Goal: Check status: Check status

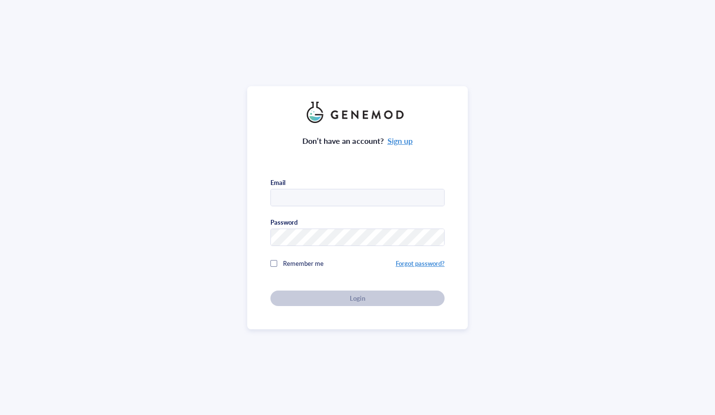
type input "[PERSON_NAME][EMAIL_ADDRESS][DOMAIN_NAME]"
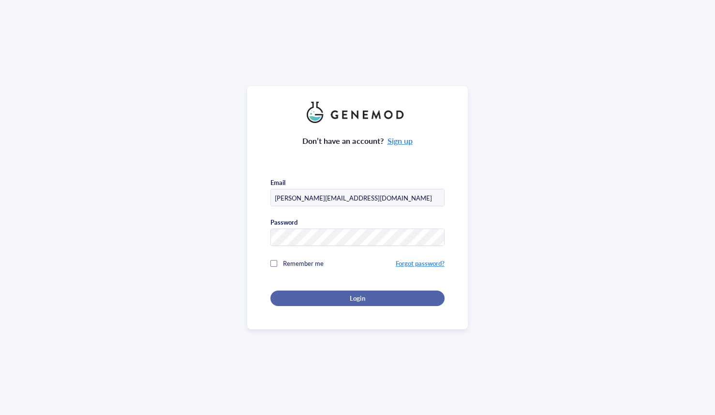
click at [342, 297] on div "Login" at bounding box center [357, 298] width 143 height 9
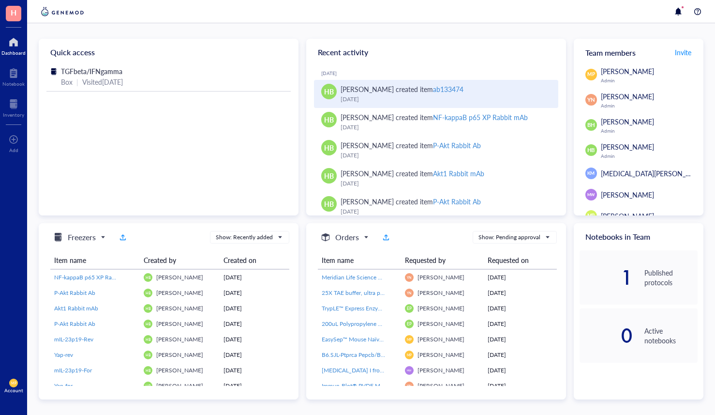
click at [440, 91] on div "ab133474" at bounding box center [448, 89] width 30 height 10
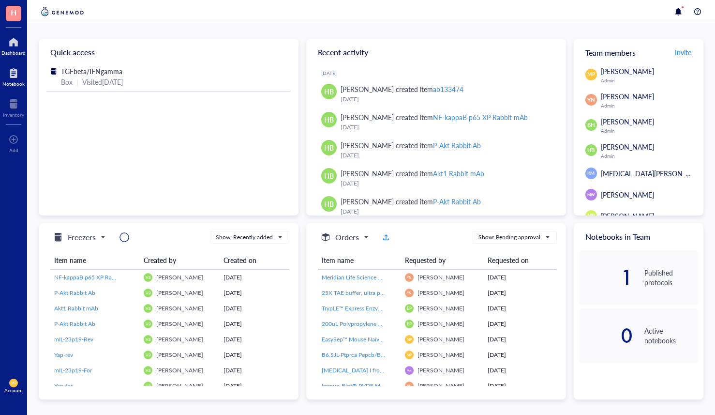
click at [20, 85] on div "Notebook" at bounding box center [13, 84] width 22 height 6
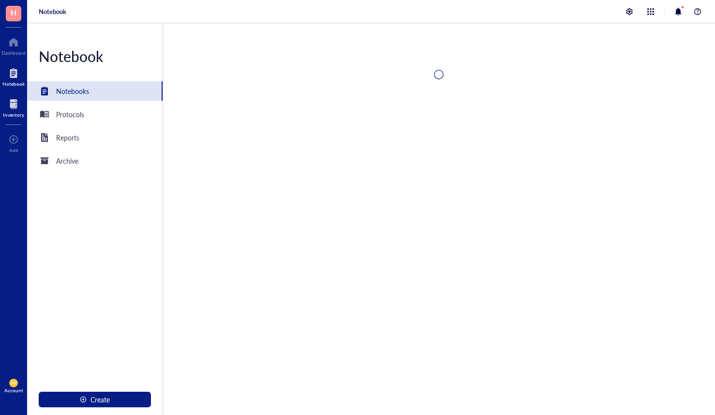
click at [16, 115] on div "Inventory" at bounding box center [13, 115] width 21 height 6
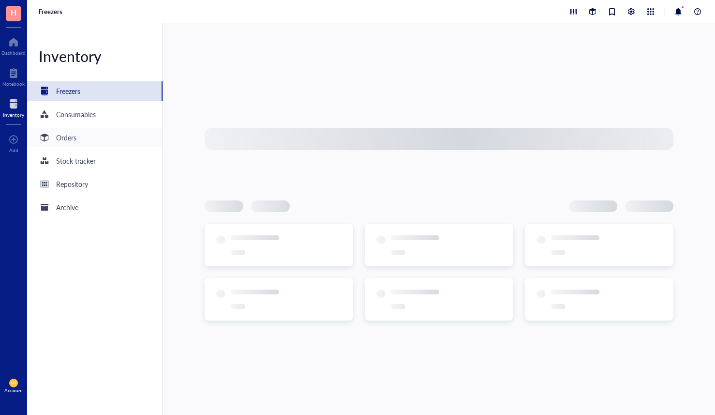
click at [81, 141] on div "Orders" at bounding box center [94, 137] width 135 height 19
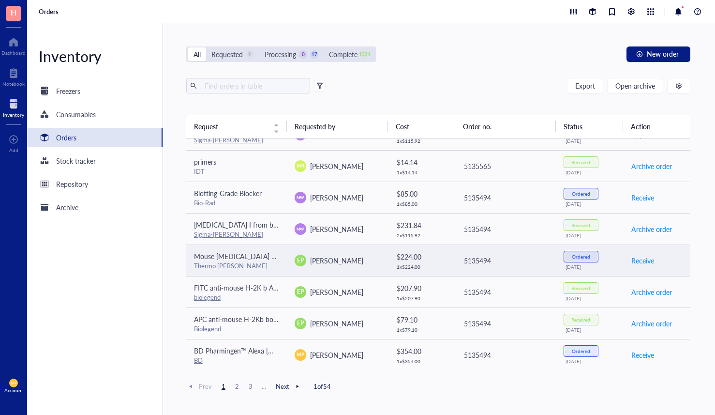
scroll to position [555, 0]
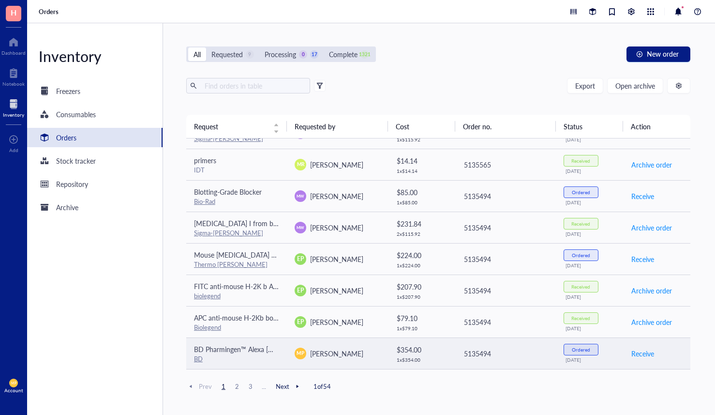
click at [228, 351] on span "BD Pharmingen™ Alexa [MEDICAL_DATA]® 647 Mouse Anti-Nur77" at bounding box center [295, 349] width 203 height 10
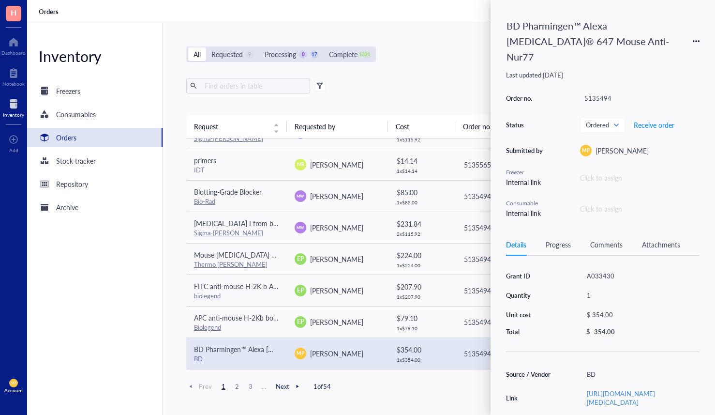
click at [126, 328] on div "Inventory Freezers Consumables Orders Stock tracker Repository Archive" at bounding box center [95, 218] width 136 height 391
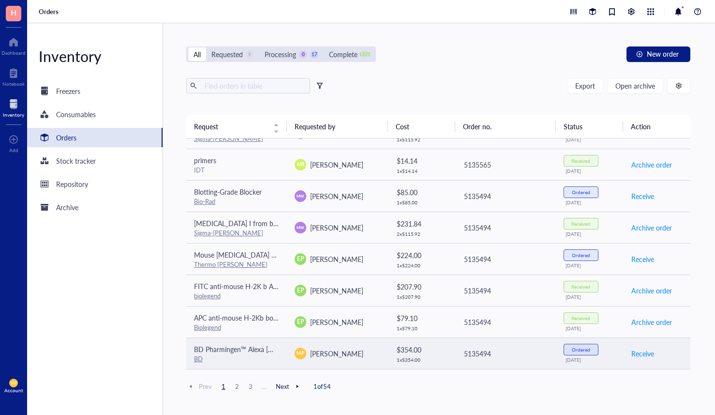
click at [542, 359] on td "5135494" at bounding box center [505, 352] width 101 height 31
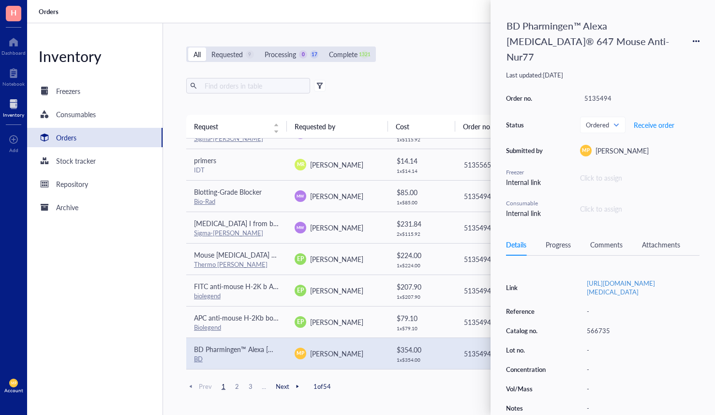
scroll to position [0, 0]
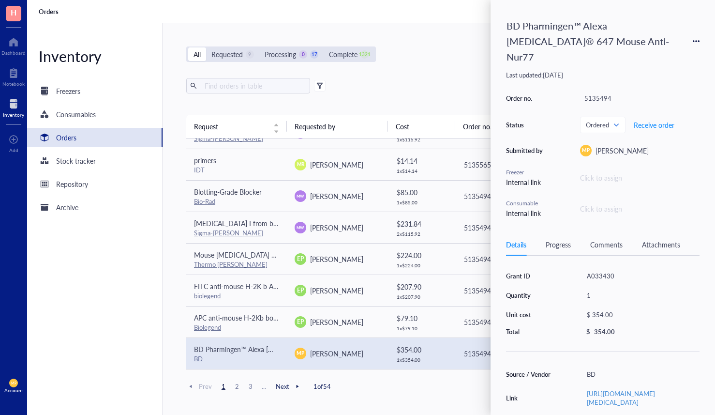
click at [453, 103] on div "Export Open archive Requester Requested on Source / Vendor Last updated" at bounding box center [438, 96] width 504 height 37
